Goal: Information Seeking & Learning: Find specific fact

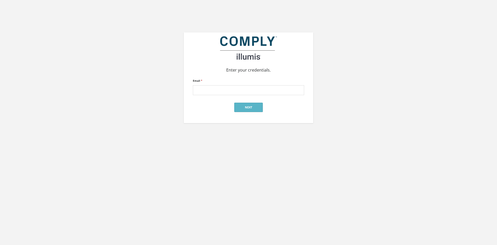
click at [211, 87] on input "Email *" at bounding box center [248, 90] width 111 height 10
click at [204, 116] on div "Enter your credentials. Email * Next" at bounding box center [249, 77] width 130 height 91
click at [204, 90] on input "Email *" at bounding box center [248, 90] width 111 height 10
type input "lind"
drag, startPoint x: 218, startPoint y: 91, endPoint x: 211, endPoint y: 88, distance: 7.1
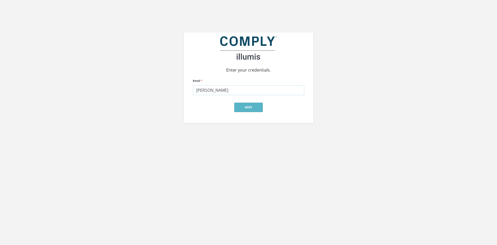
click at [170, 88] on div "Enter your credentials. Email * lind Next" at bounding box center [248, 61] width 295 height 123
paste input "lindsay@jonesmandel.com"
type input "lindsay@jonesmandel.com"
click at [243, 107] on button "Next" at bounding box center [248, 107] width 28 height 9
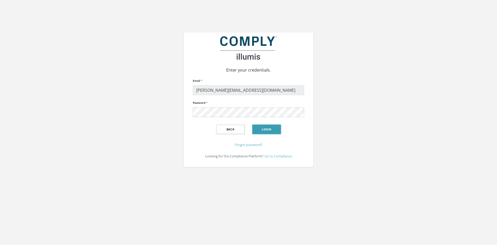
click at [276, 131] on button "Login" at bounding box center [267, 129] width 28 height 9
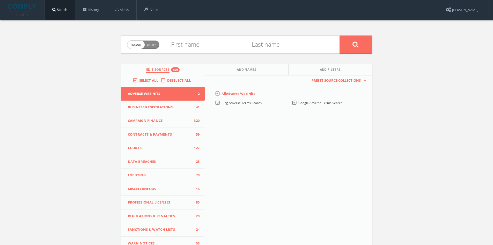
click at [227, 33] on div "Person Entity person First name Last name Edit Sources 850 Add Names Add Filter…" at bounding box center [246, 152] width 259 height 265
click at [219, 41] on input "text" at bounding box center [205, 44] width 81 height 13
type input "[PERSON_NAME]"
click at [251, 40] on input "text" at bounding box center [286, 44] width 81 height 13
type input "[PERSON_NAME]"
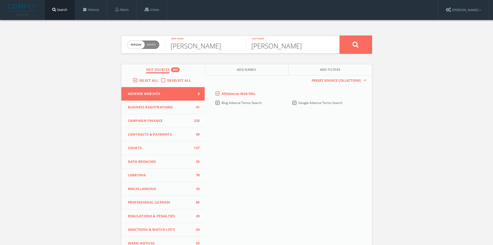
click at [340, 35] on button at bounding box center [356, 44] width 32 height 18
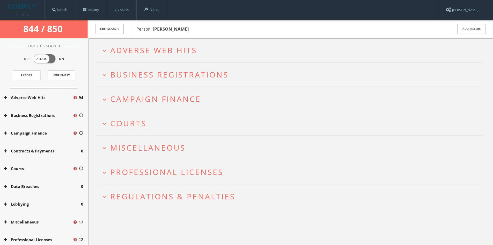
scroll to position [30, 0]
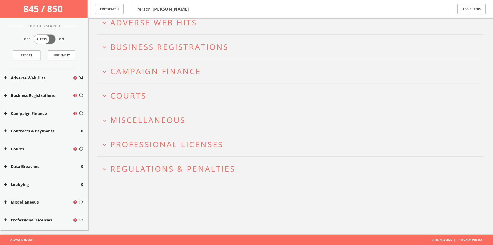
click at [111, 144] on span "Professional Licenses" at bounding box center [166, 144] width 113 height 11
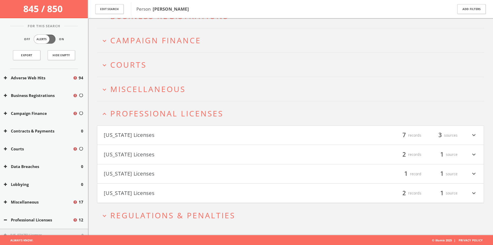
scroll to position [62, 0]
click at [117, 116] on span "Professional Licenses" at bounding box center [166, 113] width 113 height 11
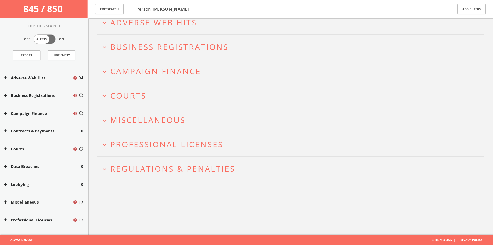
click at [108, 162] on h2 "expand_more Regulations & Penalties" at bounding box center [290, 168] width 387 height 24
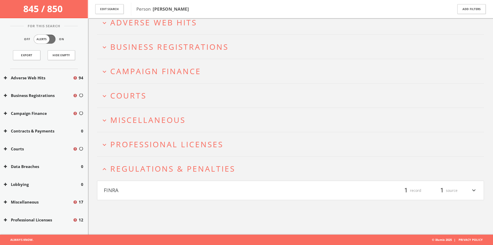
click at [312, 195] on h4 "FINRA filter_list 1 record 1 source expand_more" at bounding box center [290, 190] width 387 height 19
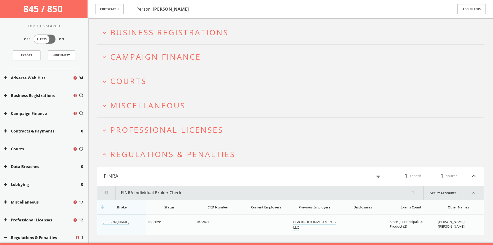
scroll to position [53, 0]
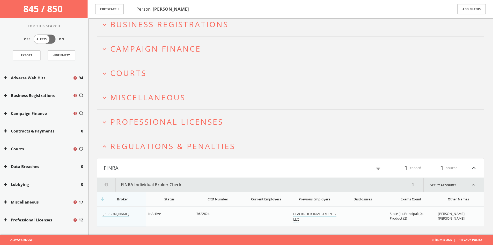
click at [298, 160] on h4 "FINRA filter_list 1 record 1 source expand_less" at bounding box center [290, 167] width 387 height 19
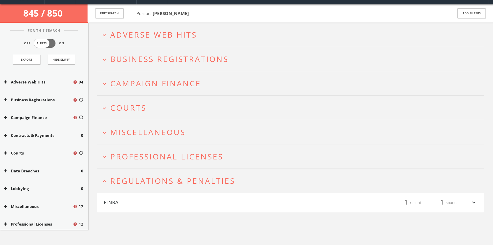
scroll to position [0, 0]
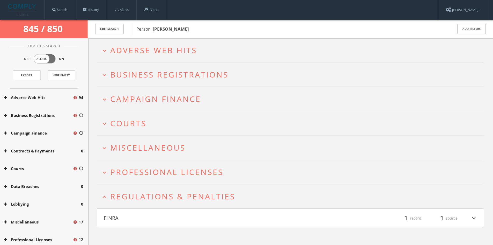
click at [100, 49] on h2 "expand_more Adverse Web Hits" at bounding box center [290, 50] width 387 height 24
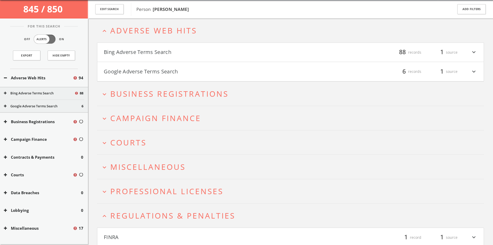
scroll to position [20, 0]
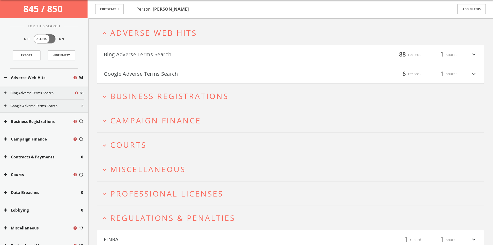
click at [103, 35] on icon "expand_less" at bounding box center [104, 33] width 7 height 7
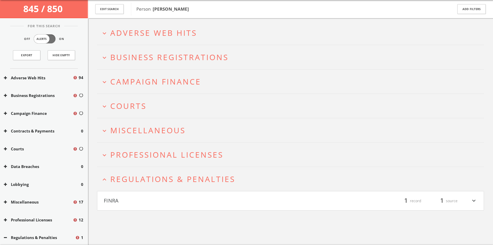
click at [103, 53] on button "expand_more Business Registrations" at bounding box center [292, 57] width 383 height 9
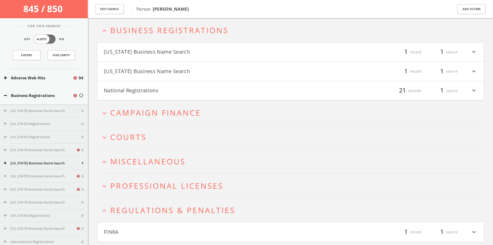
click at [174, 76] on h4 "[US_STATE] Business Name Search filter_list 1 record 1 source expand_more" at bounding box center [290, 71] width 387 height 19
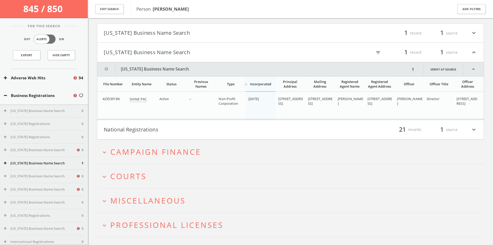
scroll to position [32, 0]
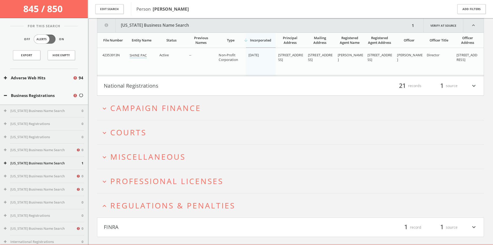
click at [176, 110] on span "Campaign Finance" at bounding box center [155, 108] width 91 height 11
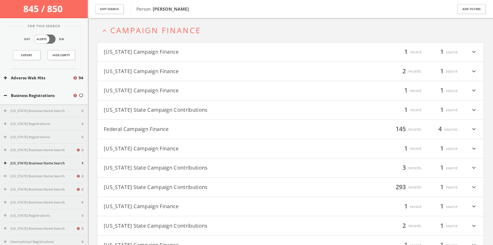
click at [168, 38] on html "Search History Alerts Votes [PERSON_NAME] Edit Profile Change Password Security…" at bounding box center [246, 130] width 493 height 635
click at [168, 34] on span "Campaign Finance" at bounding box center [155, 30] width 91 height 11
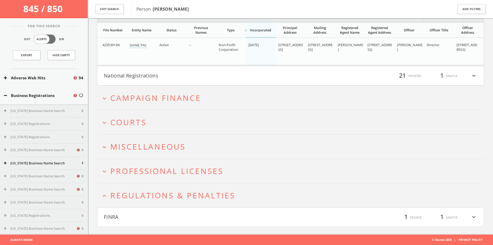
click at [145, 119] on span "Courts" at bounding box center [128, 122] width 36 height 11
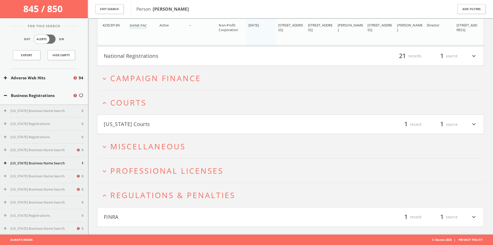
click at [141, 121] on button "[US_STATE] Courts" at bounding box center [197, 124] width 187 height 9
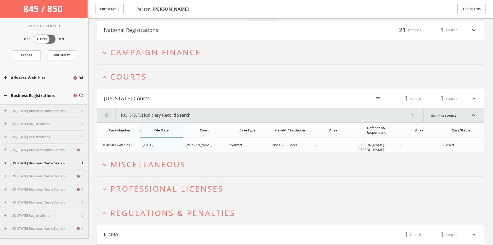
scroll to position [183, 0]
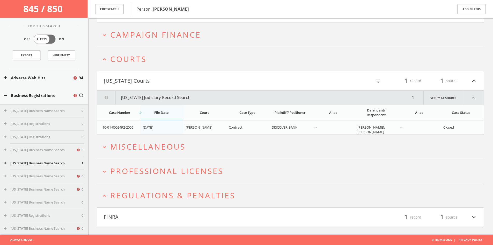
click at [147, 149] on span "Miscellaneous" at bounding box center [147, 146] width 75 height 11
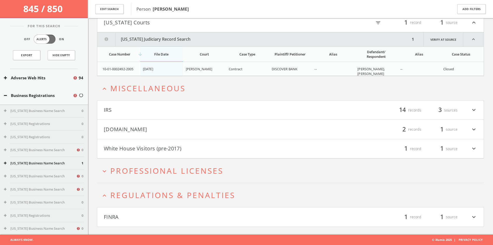
click at [160, 139] on h4 "White House Visitors (pre-2017) filter_list 1 record 1 source expand_more" at bounding box center [290, 148] width 387 height 19
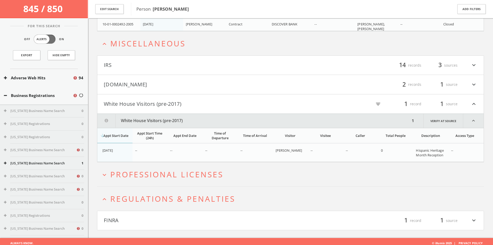
scroll to position [289, 0]
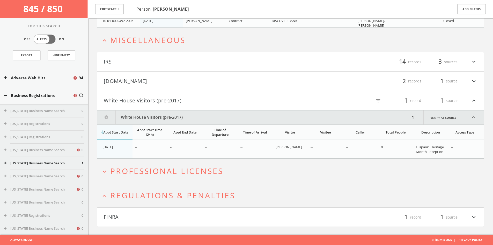
click at [173, 77] on button "[DOMAIN_NAME]" at bounding box center [197, 81] width 187 height 9
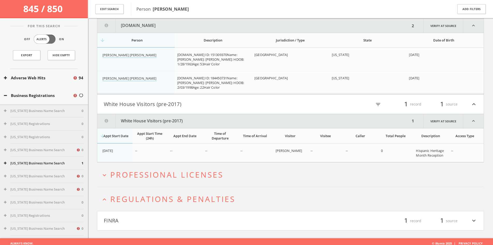
scroll to position [362, 0]
click at [151, 179] on span "Professional Licenses" at bounding box center [166, 174] width 113 height 11
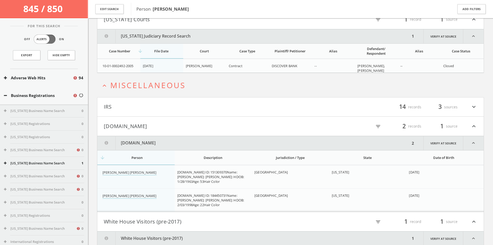
scroll to position [235, 0]
